Goal: Browse casually: Explore the website without a specific task or goal

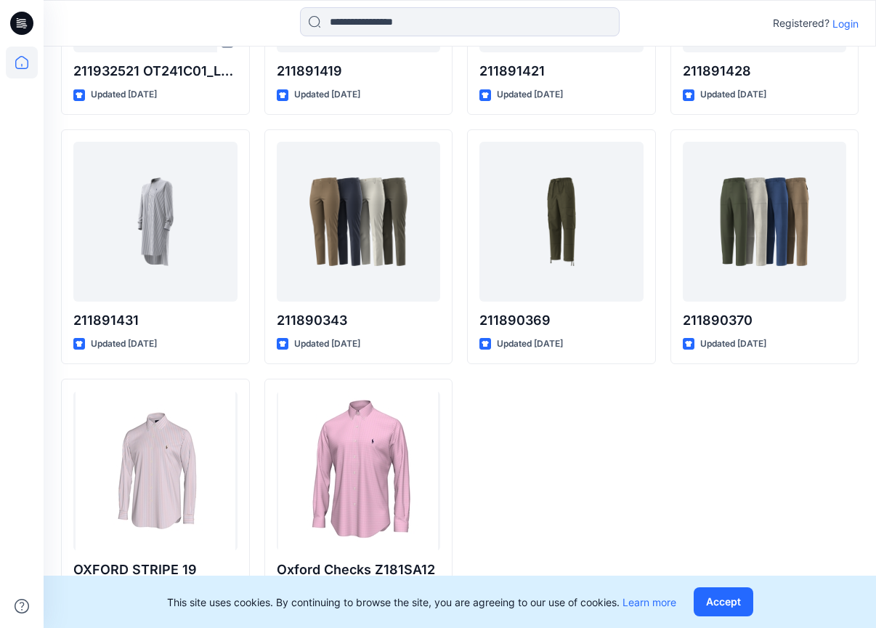
scroll to position [5778, 0]
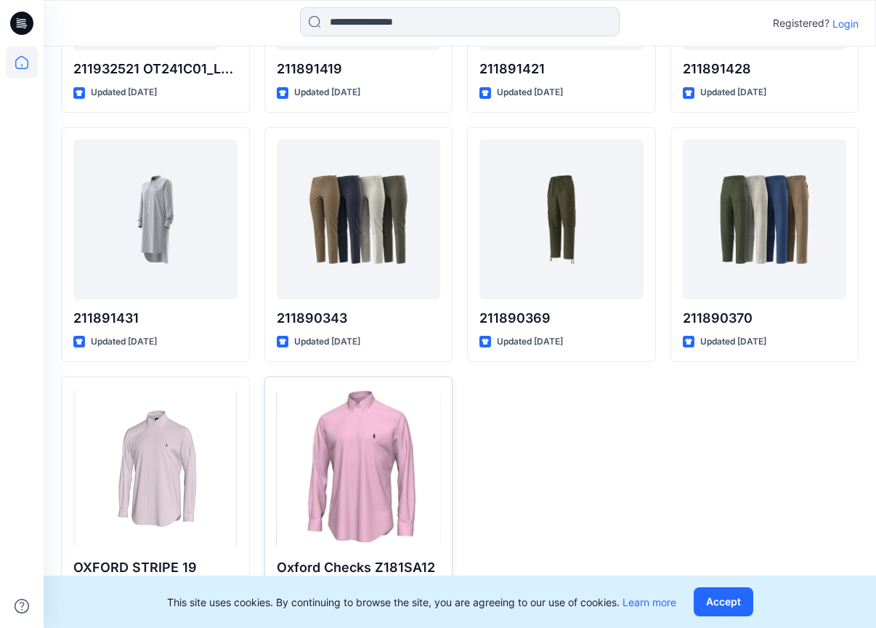
click at [396, 437] on div at bounding box center [359, 469] width 164 height 160
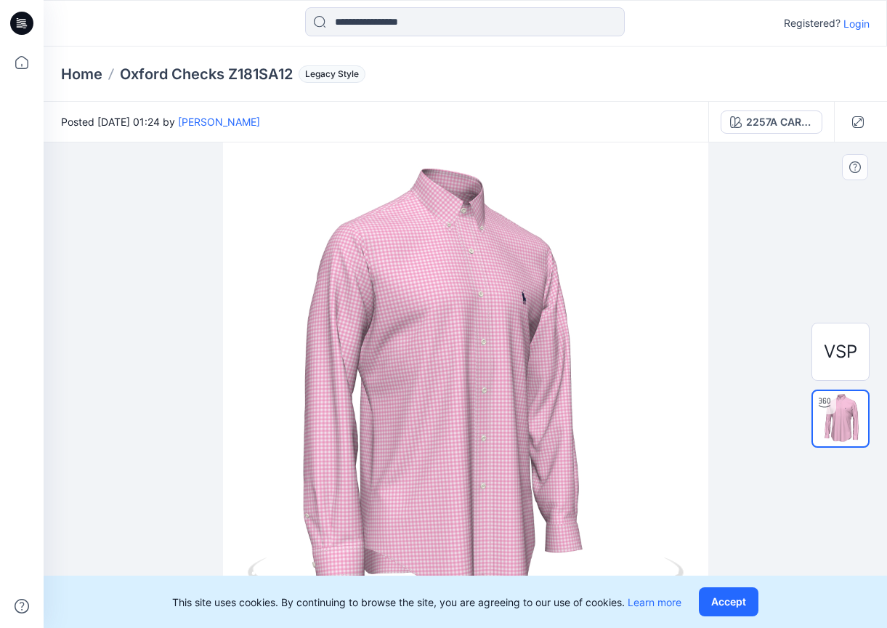
drag, startPoint x: 559, startPoint y: 421, endPoint x: 662, endPoint y: 405, distance: 104.3
click at [662, 405] on div at bounding box center [465, 384] width 843 height 485
click at [747, 377] on div at bounding box center [465, 384] width 843 height 485
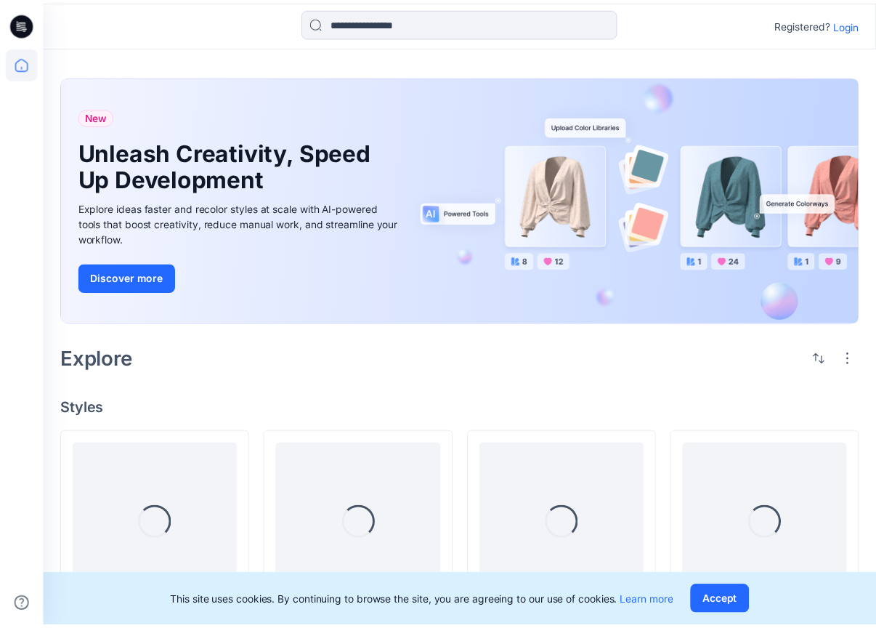
scroll to position [5778, 0]
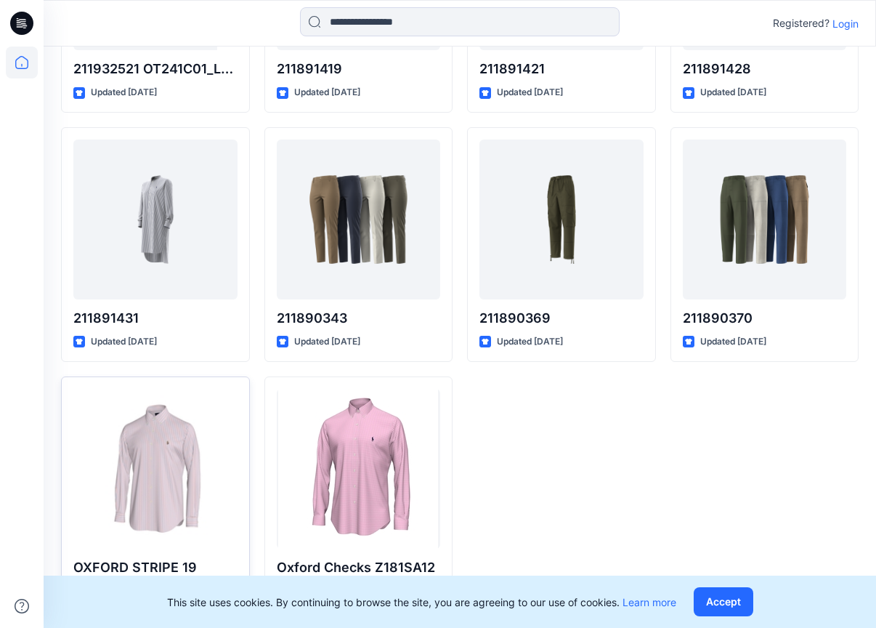
click at [150, 464] on div at bounding box center [155, 469] width 164 height 160
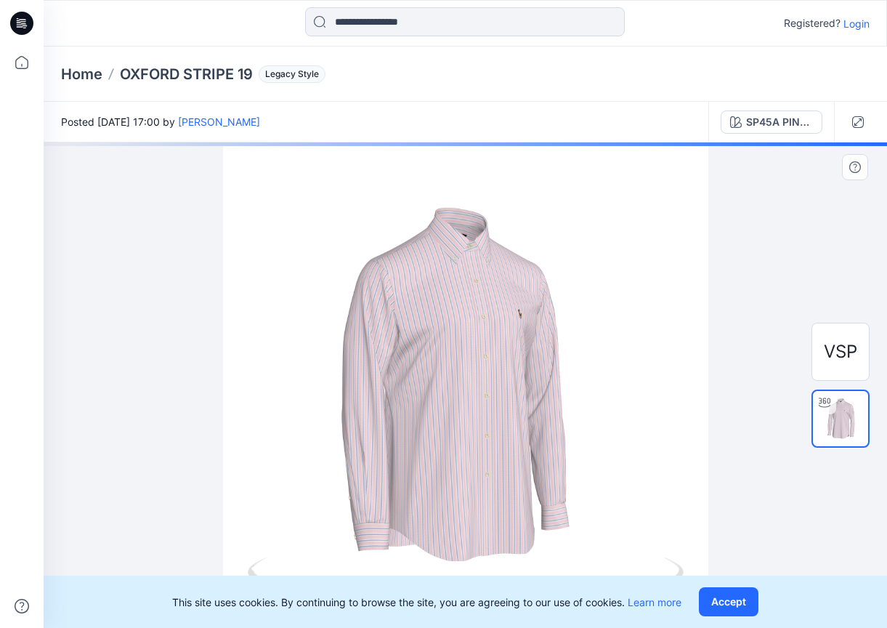
drag, startPoint x: 503, startPoint y: 404, endPoint x: 592, endPoint y: 400, distance: 88.7
click at [592, 400] on div at bounding box center [465, 384] width 843 height 485
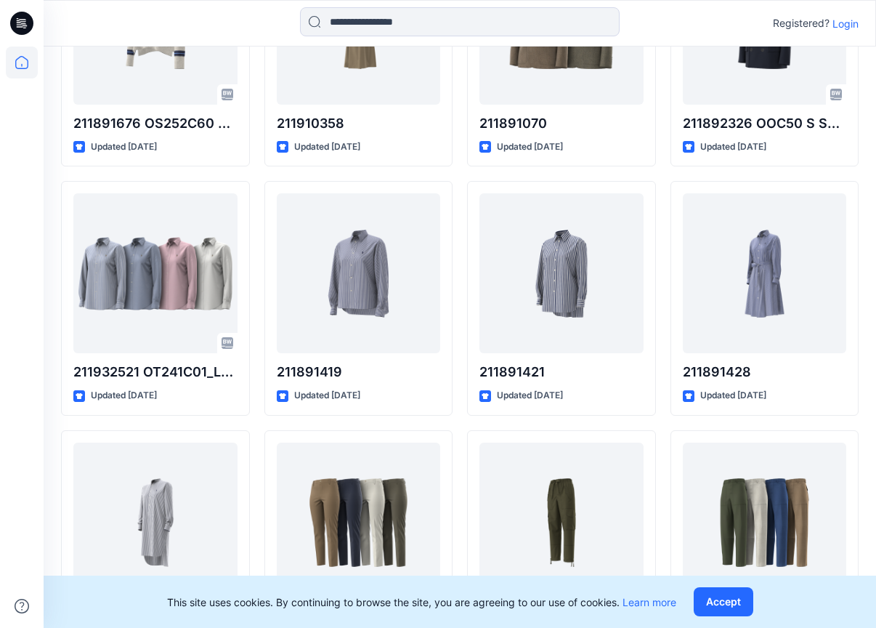
scroll to position [5293, 0]
